Goal: Task Accomplishment & Management: Manage account settings

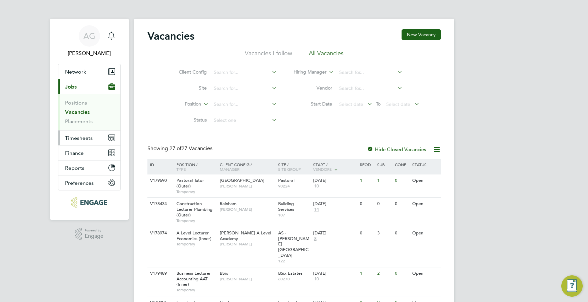
click at [84, 137] on span "Timesheets" at bounding box center [79, 138] width 28 height 6
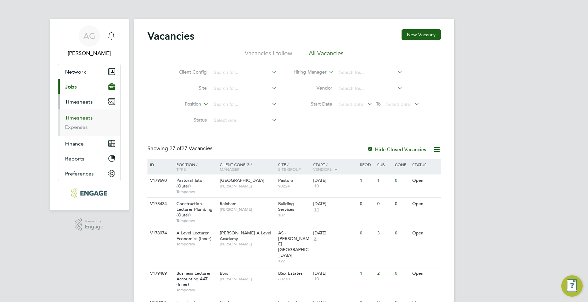
click at [85, 117] on link "Timesheets" at bounding box center [79, 118] width 28 height 6
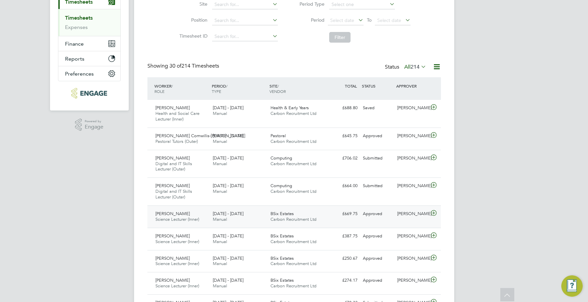
click at [347, 218] on div "£669.75 Approved" at bounding box center [342, 214] width 35 height 11
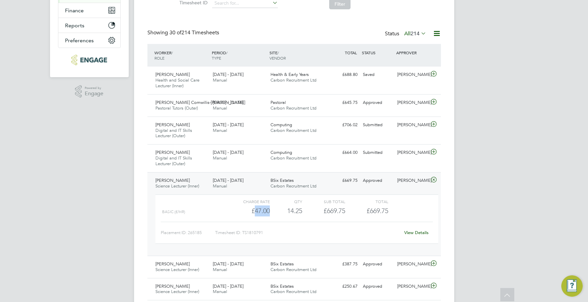
drag, startPoint x: 269, startPoint y: 211, endPoint x: 255, endPoint y: 209, distance: 13.9
click at [255, 209] on div "£47.00" at bounding box center [247, 211] width 43 height 11
copy div "47.00"
click at [433, 130] on div at bounding box center [435, 125] width 12 height 11
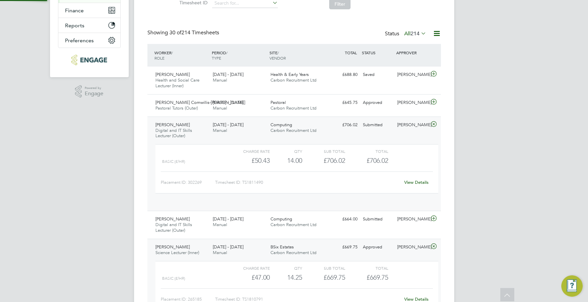
scroll to position [11, 65]
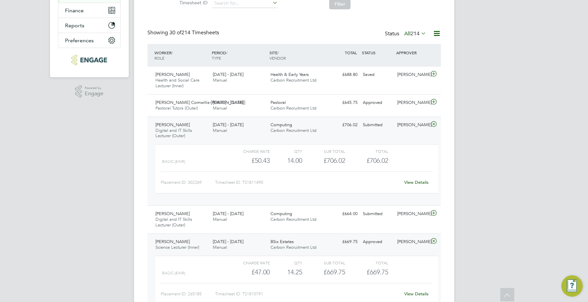
click at [417, 186] on div "View Details" at bounding box center [416, 182] width 33 height 11
click at [417, 182] on link "View Details" at bounding box center [416, 183] width 24 height 6
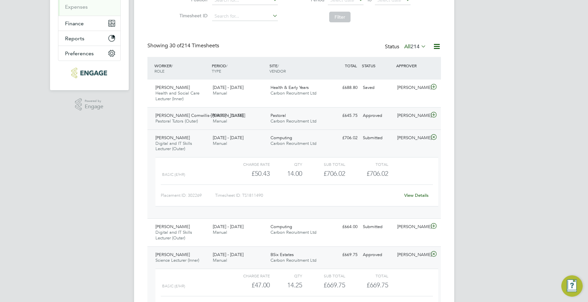
scroll to position [133, 0]
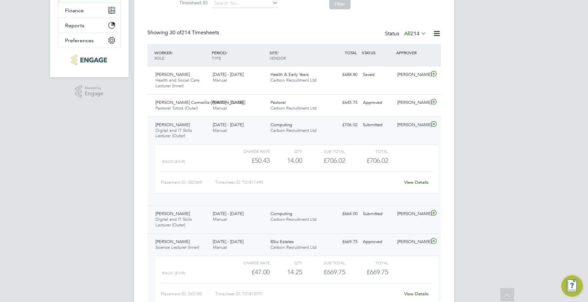
click at [425, 215] on div "John Waite" at bounding box center [411, 214] width 35 height 11
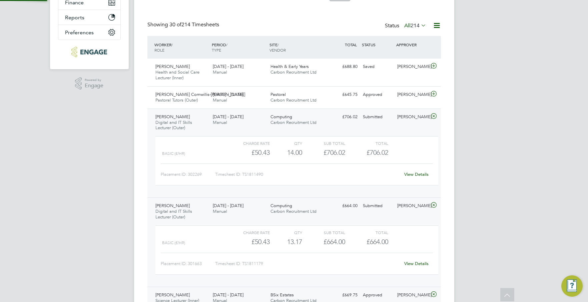
scroll to position [200, 0]
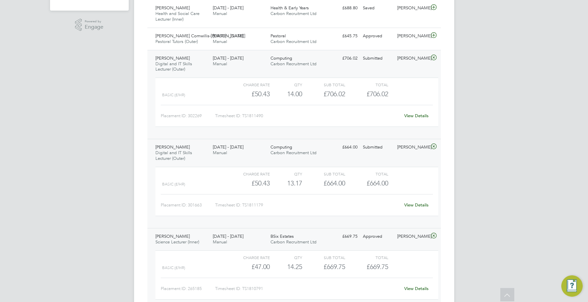
click at [424, 205] on link "View Details" at bounding box center [416, 205] width 24 height 6
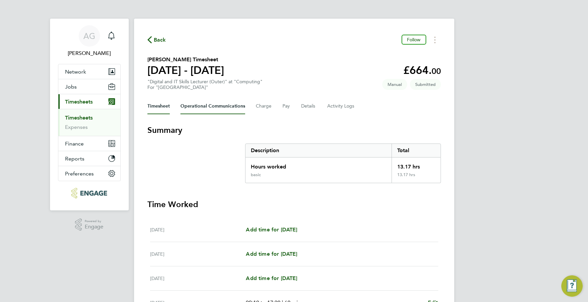
click at [205, 106] on Communications-tab "Operational Communications" at bounding box center [212, 106] width 65 height 16
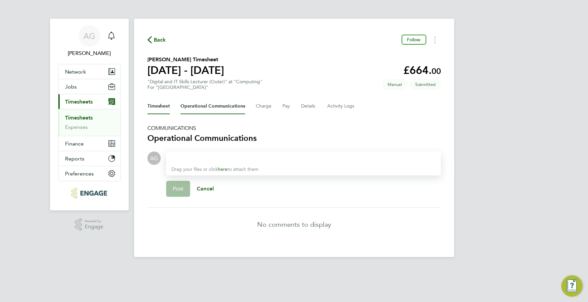
click at [165, 105] on button "Timesheet" at bounding box center [158, 106] width 22 height 16
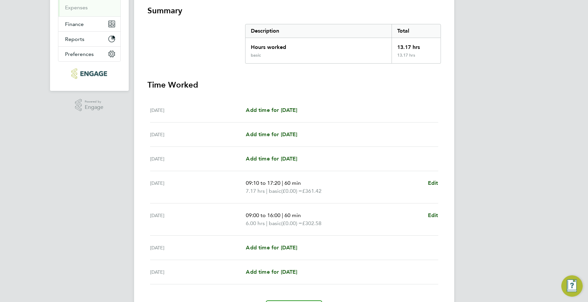
scroll to position [61, 0]
